Goal: Task Accomplishment & Management: Manage account settings

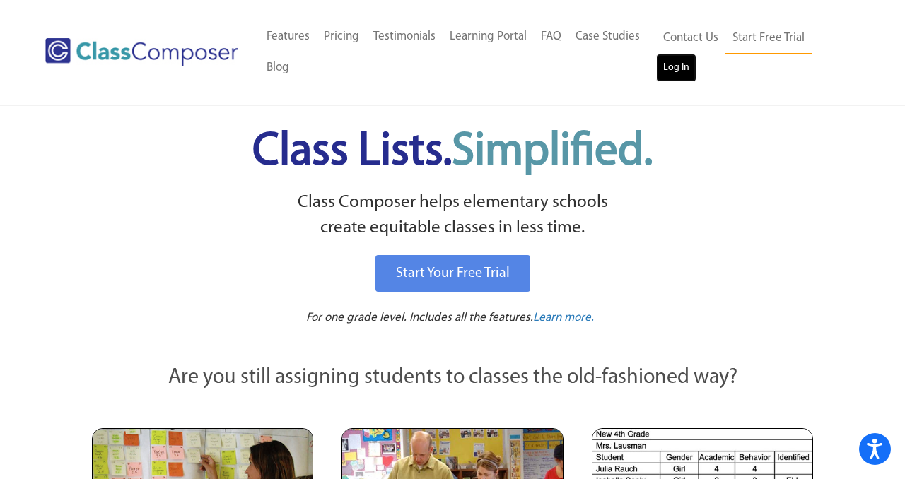
click at [678, 69] on link "Log In" at bounding box center [676, 68] width 40 height 28
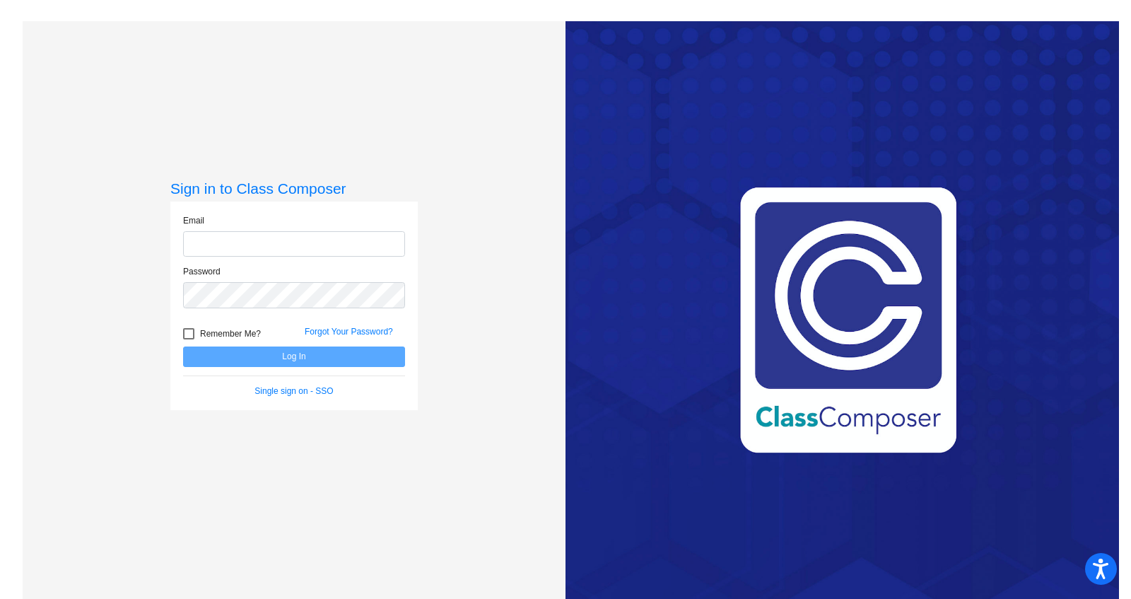
click at [223, 247] on input "email" at bounding box center [294, 244] width 222 height 26
type input "[EMAIL_ADDRESS][DOMAIN_NAME]"
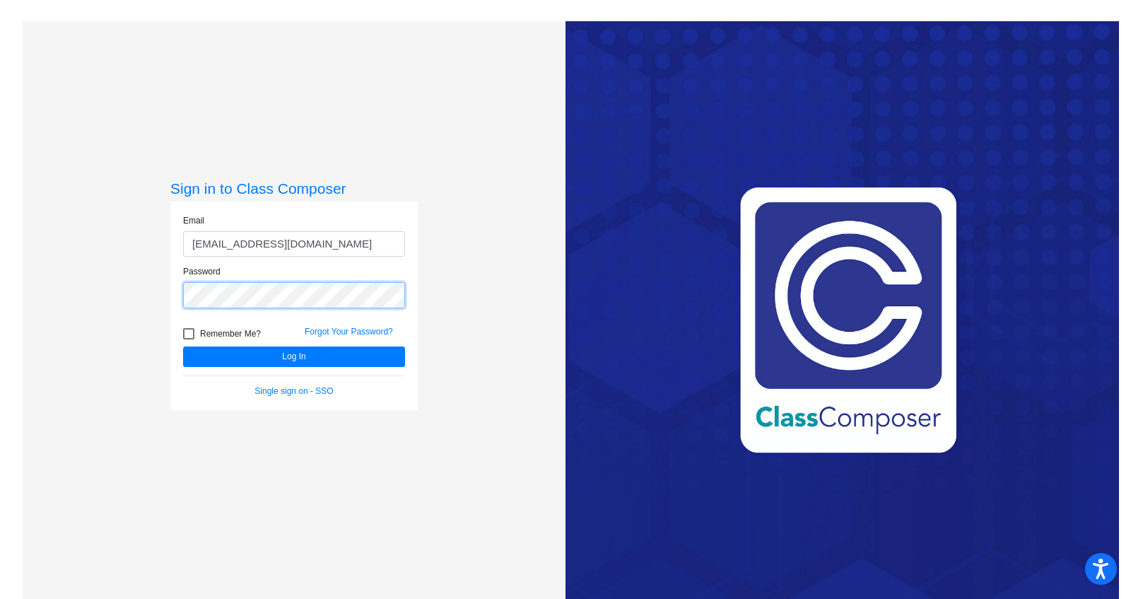
click at [183, 346] on button "Log In" at bounding box center [294, 356] width 222 height 21
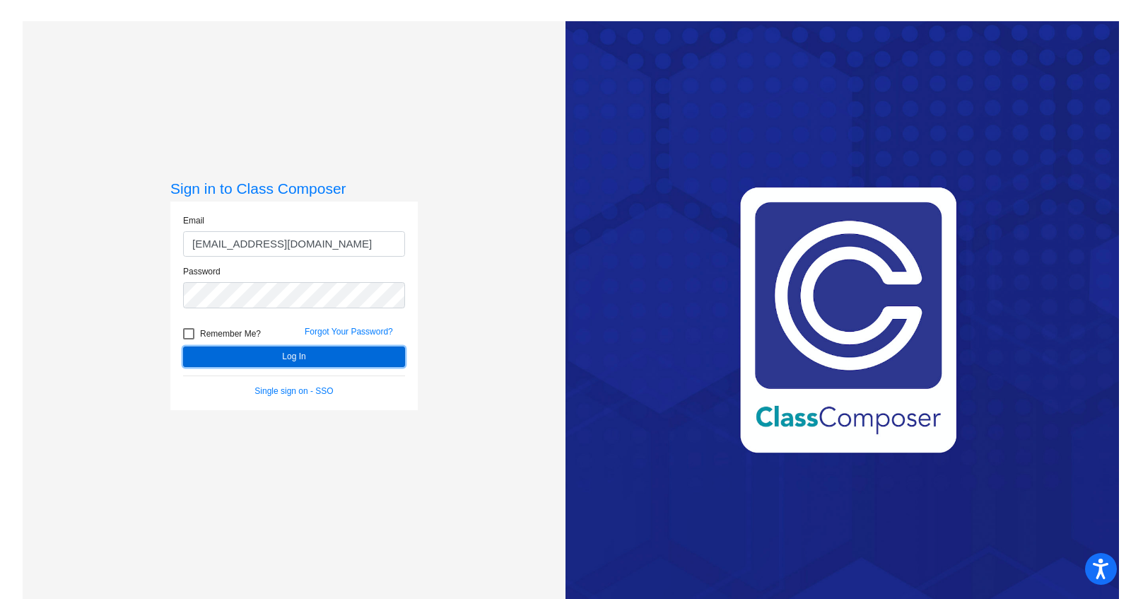
click at [289, 354] on button "Log In" at bounding box center [294, 356] width 222 height 21
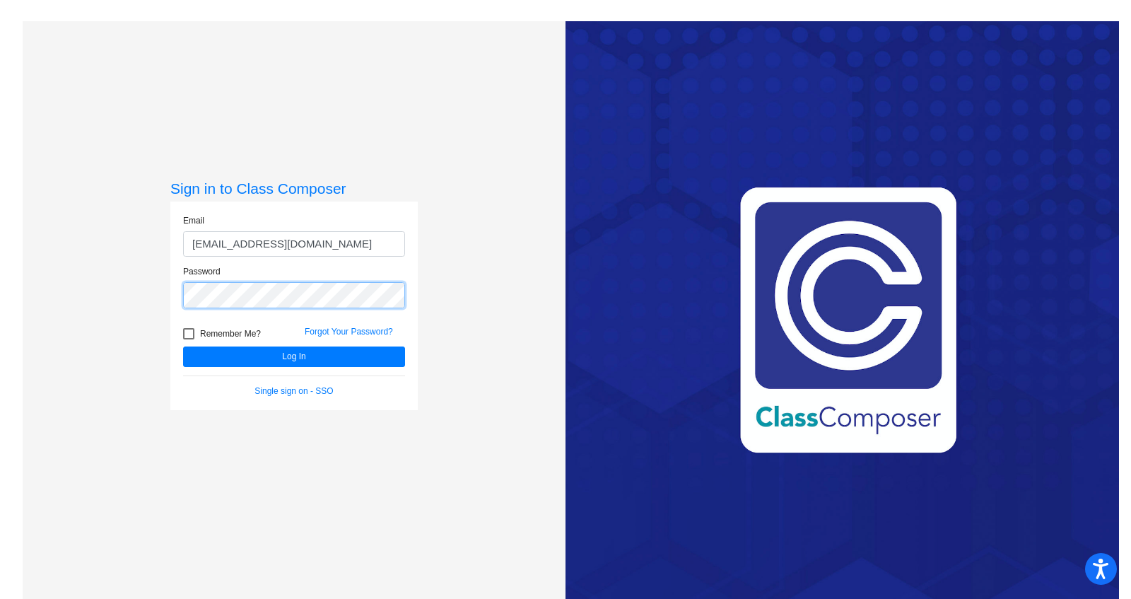
click at [145, 282] on div "Sign in to Class Composer Email [EMAIL_ADDRESS][DOMAIN_NAME] Password Remember …" at bounding box center [294, 320] width 543 height 599
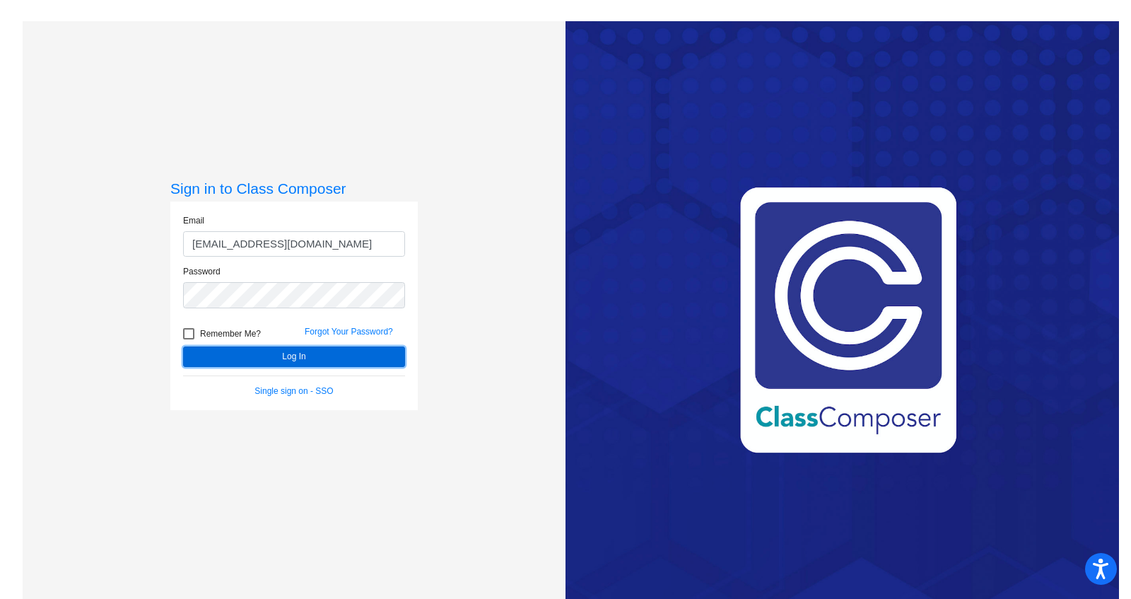
click at [310, 351] on button "Log In" at bounding box center [294, 356] width 222 height 21
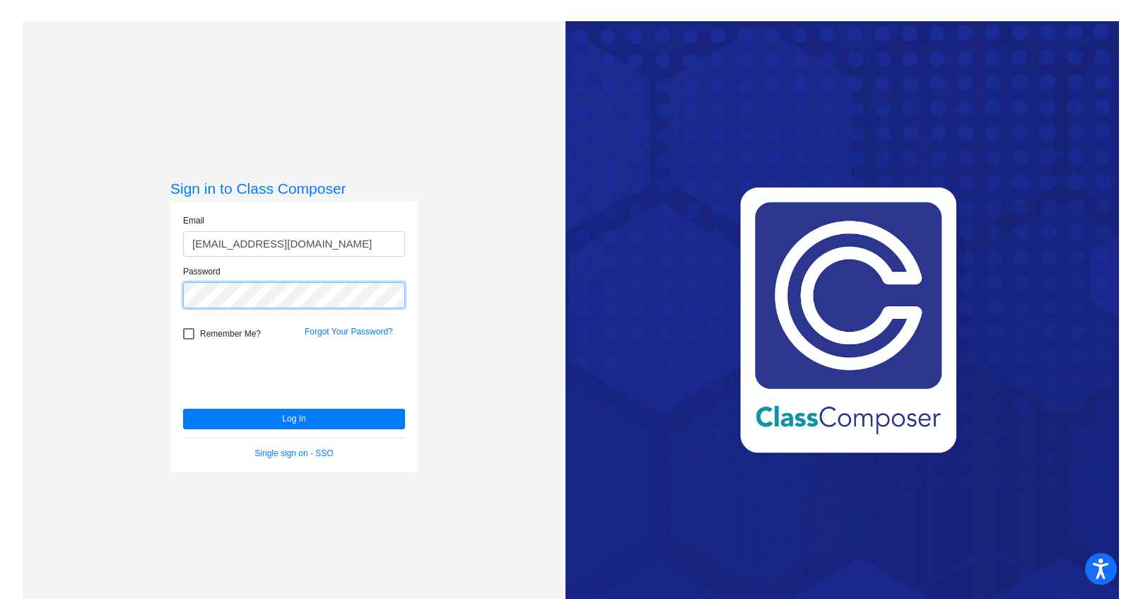
click at [163, 288] on div "Sign in to Class Composer Email [EMAIL_ADDRESS][DOMAIN_NAME] Password Remember …" at bounding box center [294, 320] width 543 height 599
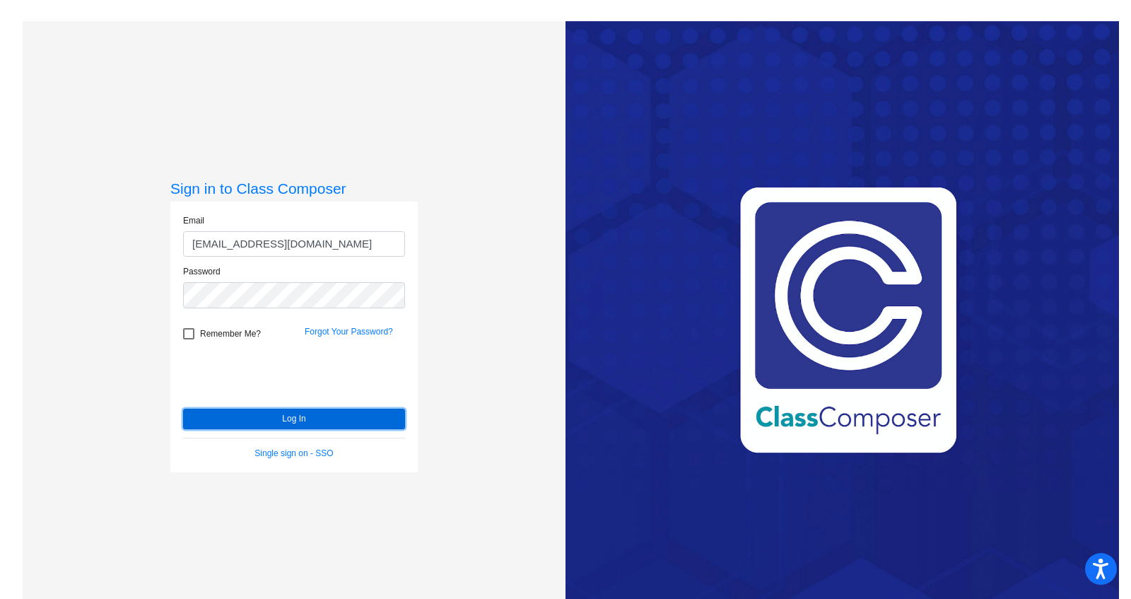
click at [282, 417] on button "Log In" at bounding box center [294, 419] width 222 height 21
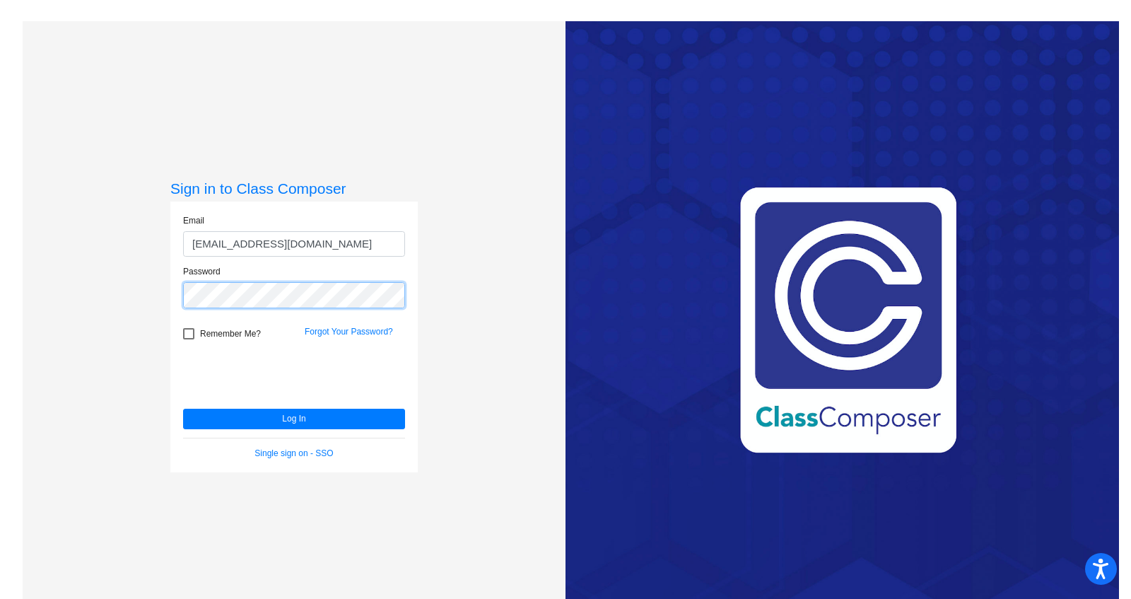
click at [170, 284] on div "Email [EMAIL_ADDRESS][DOMAIN_NAME] Password Remember Me? Forgot Your Password? …" at bounding box center [293, 337] width 247 height 271
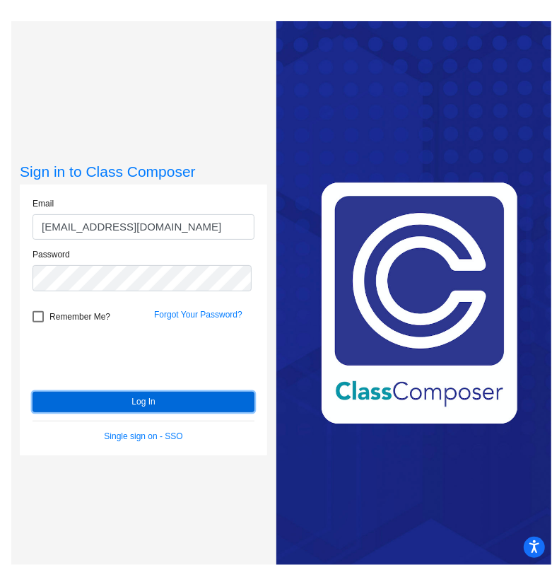
click at [124, 398] on button "Log In" at bounding box center [144, 402] width 222 height 21
